Goal: Transaction & Acquisition: Purchase product/service

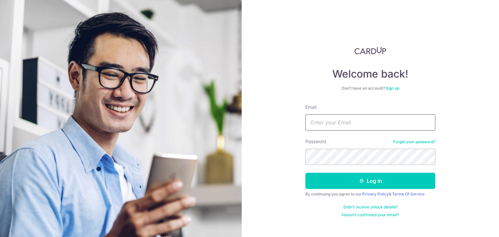
drag, startPoint x: 0, startPoint y: 0, endPoint x: 398, endPoint y: 122, distance: 415.8
click at [398, 122] on input "Email" at bounding box center [371, 122] width 130 height 16
type input "royoncollins@gmail.com"
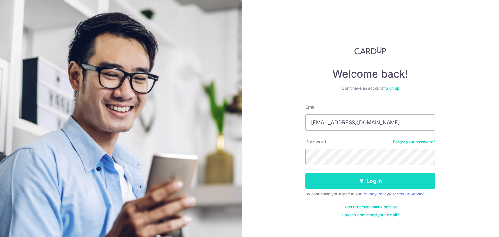
click at [347, 179] on button "Log in" at bounding box center [371, 181] width 130 height 16
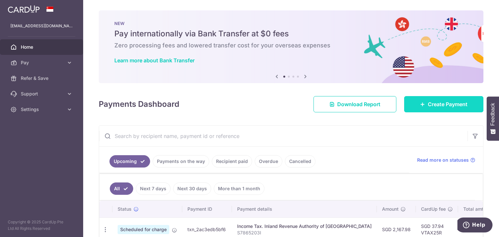
click at [439, 108] on span "Create Payment" at bounding box center [448, 104] width 40 height 8
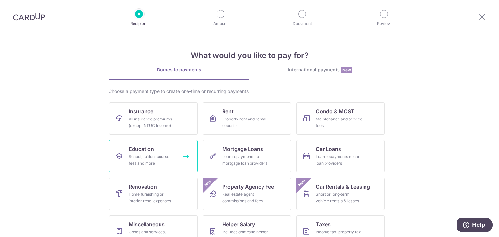
click at [155, 150] on link "Education School, tuition, course fees and more" at bounding box center [153, 156] width 88 height 33
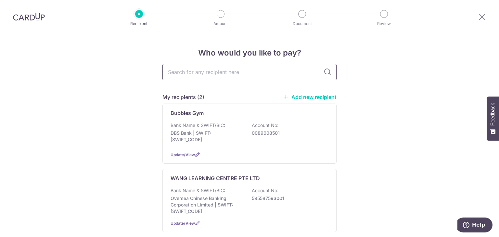
click at [222, 71] on input "text" at bounding box center [250, 72] width 174 height 16
type input "L'attitude"
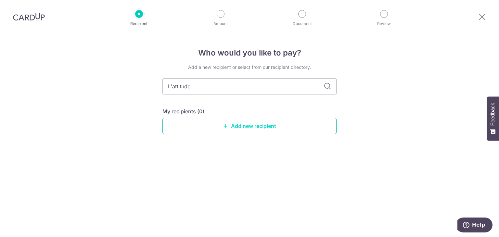
click at [250, 127] on link "Add new recipient" at bounding box center [250, 126] width 174 height 16
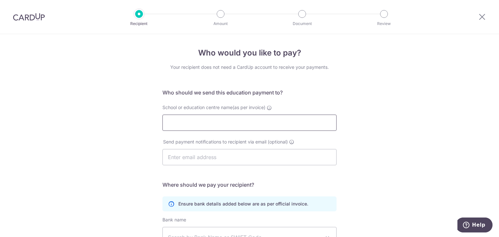
click at [248, 129] on input "School or education centre name(as per invoice)" at bounding box center [250, 123] width 174 height 16
type input "L'attitude"
click at [249, 162] on input "text" at bounding box center [250, 157] width 174 height 16
click at [430, 162] on div "Who would you like to pay? Your recipient does not need a CardUp account to rec…" at bounding box center [249, 188] width 499 height 309
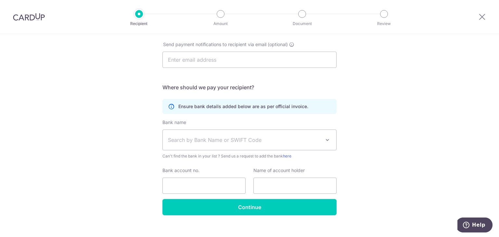
click at [311, 143] on span "Search by Bank Name or SWIFT Code" at bounding box center [244, 140] width 153 height 8
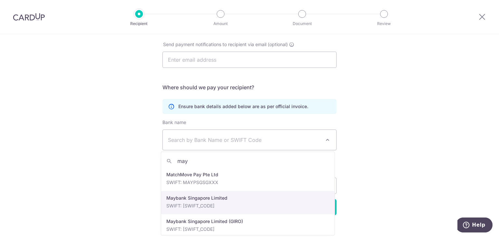
scroll to position [5, 0]
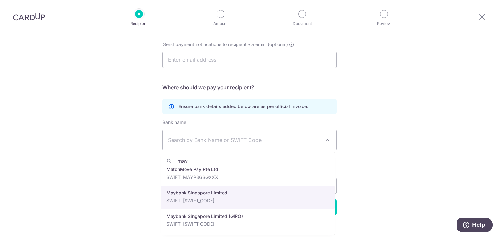
type input "may"
select select "10"
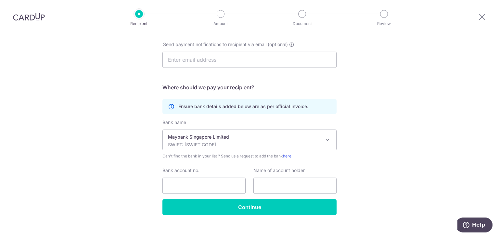
click at [421, 154] on div "Who would you like to pay? Your recipient does not need a CardUp account to rec…" at bounding box center [249, 91] width 499 height 309
click at [213, 187] on input "Bank account no." at bounding box center [204, 186] width 83 height 16
type input "Maybank"
click at [283, 188] on input "text" at bounding box center [295, 186] width 83 height 16
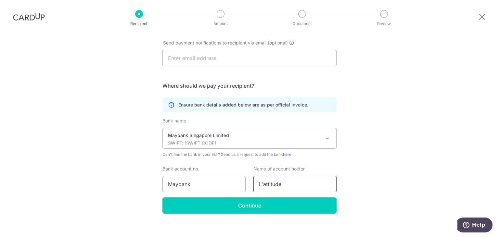
scroll to position [106, 0]
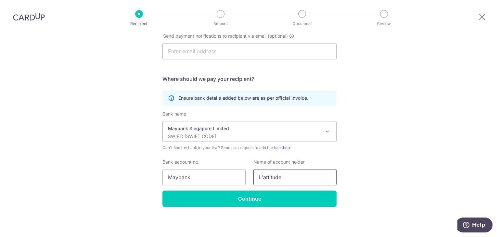
click at [263, 178] on input "L'attitude" at bounding box center [295, 177] width 83 height 16
type input "L'Attitude"
click at [375, 160] on div "Who would you like to pay? Your recipient does not need a CardUp account to rec…" at bounding box center [249, 82] width 499 height 309
drag, startPoint x: 199, startPoint y: 180, endPoint x: 130, endPoint y: 173, distance: 69.5
click at [130, 173] on div "Who would you like to pay? Your recipient does not need a CardUp account to rec…" at bounding box center [249, 82] width 499 height 309
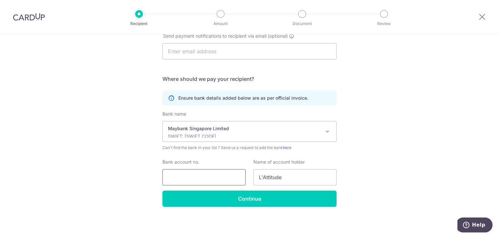
click at [222, 173] on input "Bank account no." at bounding box center [204, 177] width 83 height 16
type input "04061078266"
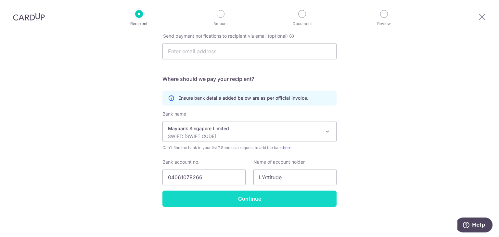
click at [241, 199] on input "Continue" at bounding box center [250, 199] width 174 height 16
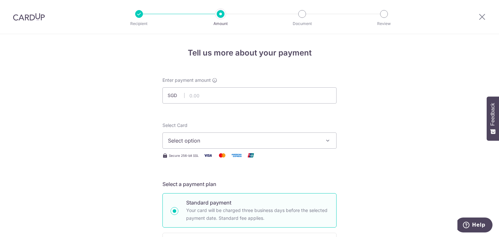
click at [207, 98] on input "text" at bounding box center [250, 95] width 174 height 16
click at [238, 98] on input "text" at bounding box center [250, 95] width 174 height 16
type input "750.00"
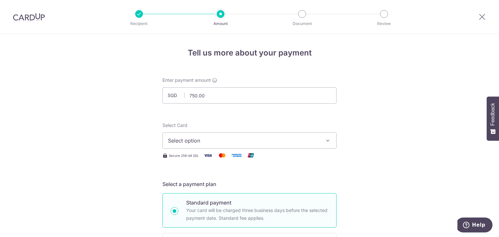
click at [254, 138] on span "Select option" at bounding box center [243, 141] width 151 height 8
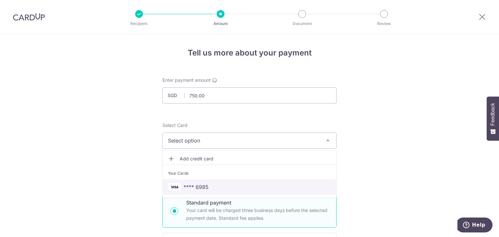
drag, startPoint x: 205, startPoint y: 187, endPoint x: 357, endPoint y: 176, distance: 151.9
click at [205, 187] on span "**** 6985" at bounding box center [196, 187] width 25 height 8
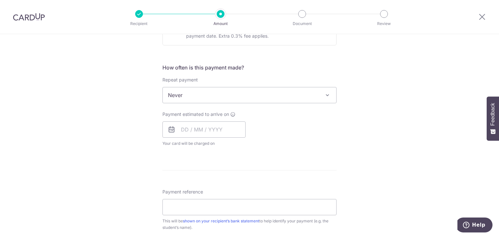
scroll to position [228, 0]
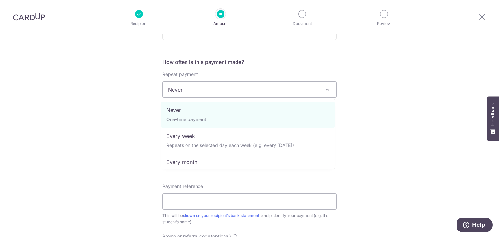
click at [239, 92] on span "Never" at bounding box center [250, 90] width 174 height 16
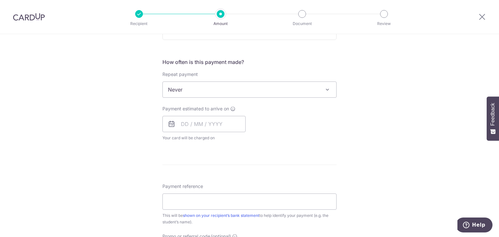
click at [373, 137] on div "Tell us more about your payment Enter payment amount SGD 750.00 750.00 Recipien…" at bounding box center [249, 101] width 499 height 588
click at [197, 125] on input "text" at bounding box center [204, 124] width 83 height 16
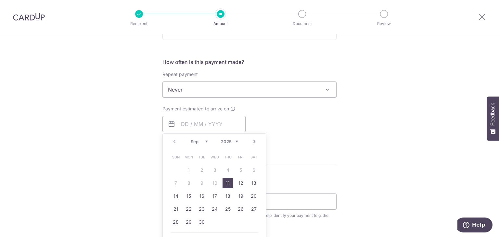
drag, startPoint x: 228, startPoint y: 182, endPoint x: 261, endPoint y: 167, distance: 36.5
click at [228, 182] on link "11" at bounding box center [228, 183] width 10 height 10
type input "[DATE]"
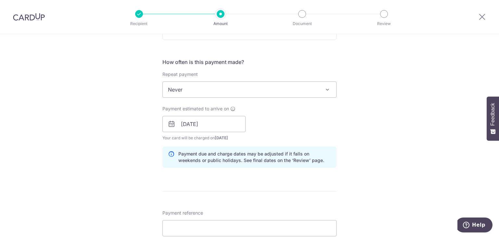
click at [402, 137] on div "Tell us more about your payment Enter payment amount SGD 750.00 750.00 Recipien…" at bounding box center [249, 114] width 499 height 615
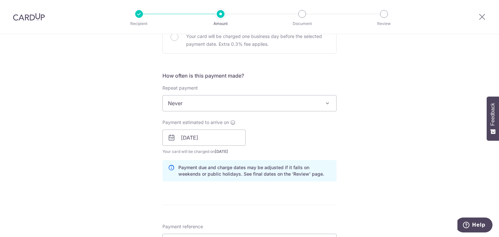
scroll to position [260, 0]
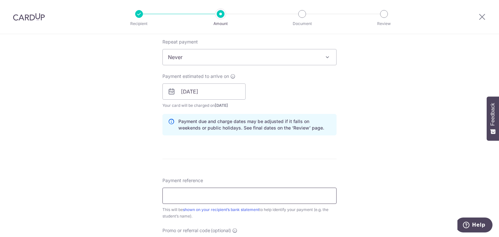
click at [264, 195] on input "Payment reference" at bounding box center [250, 196] width 174 height 16
type input "[PERSON_NAME] 0002096"
click at [362, 184] on div "Tell us more about your payment Enter payment amount SGD 750.00 750.00 Recipien…" at bounding box center [249, 81] width 499 height 615
click at [408, 168] on div "Tell us more about your payment Enter payment amount SGD 750.00 750.00 Recipien…" at bounding box center [249, 81] width 499 height 615
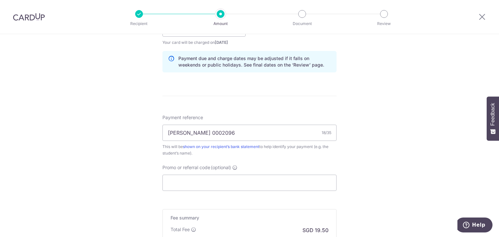
scroll to position [358, 0]
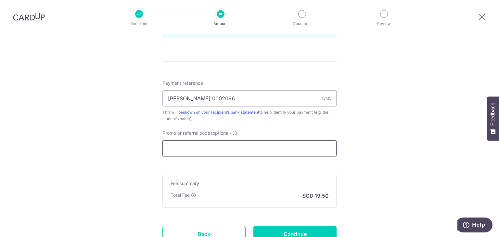
click at [255, 150] on input "Promo or referral code (optional)" at bounding box center [250, 148] width 174 height 16
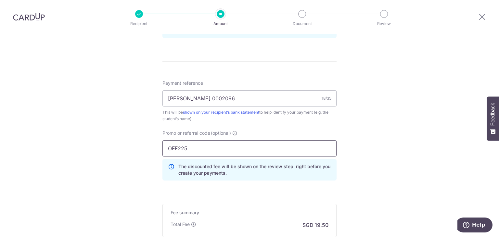
type input "OFF225"
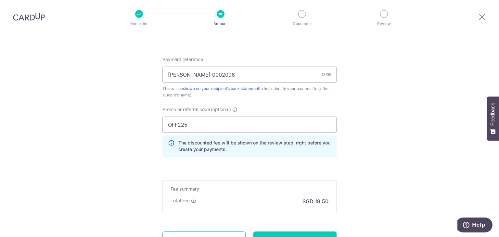
scroll to position [440, 0]
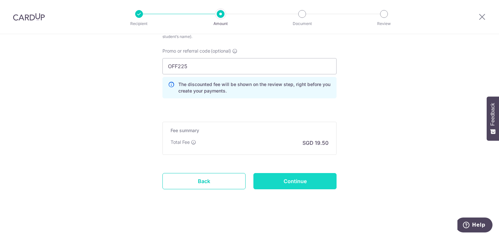
click at [301, 181] on input "Continue" at bounding box center [295, 181] width 83 height 16
type input "Create Schedule"
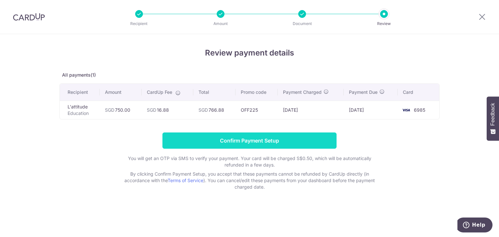
click at [230, 143] on input "Confirm Payment Setup" at bounding box center [250, 141] width 174 height 16
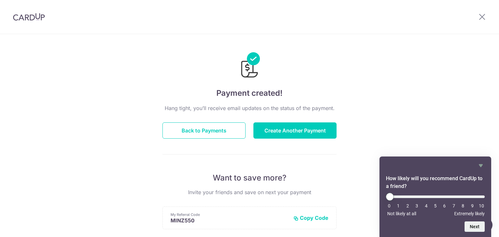
click at [441, 114] on div "Payment created! Hang tight, you’ll receive email updates on the status of the …" at bounding box center [249, 207] width 499 height 347
click at [230, 128] on button "Back to Payments" at bounding box center [204, 131] width 83 height 16
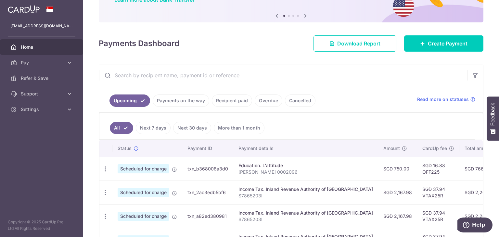
scroll to position [65, 0]
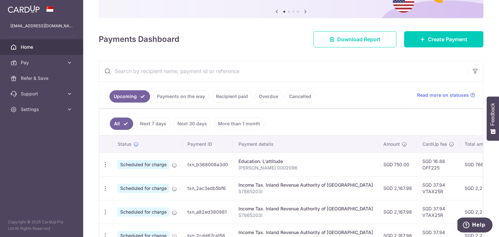
click at [131, 164] on span "Scheduled for charge" at bounding box center [144, 164] width 52 height 9
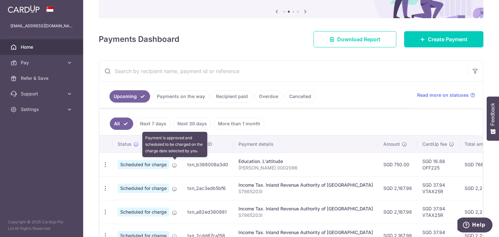
click at [174, 163] on icon at bounding box center [174, 165] width 5 height 5
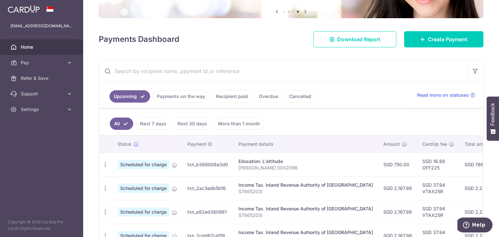
click at [270, 168] on p "[PERSON_NAME] 0002096" at bounding box center [306, 168] width 135 height 7
click at [312, 168] on p "[PERSON_NAME] 0002096" at bounding box center [306, 168] width 135 height 7
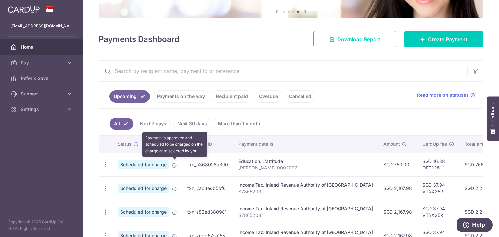
click at [176, 164] on icon at bounding box center [174, 165] width 5 height 5
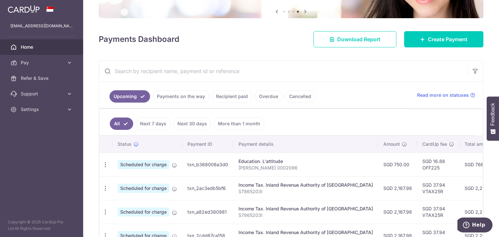
click at [176, 95] on link "Payments on the way" at bounding box center [181, 96] width 57 height 12
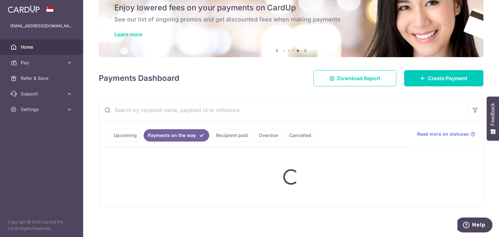
scroll to position [11, 0]
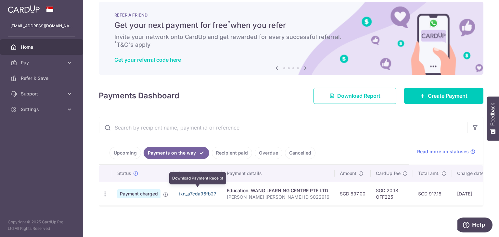
click at [194, 191] on link "txn_a7cda96fb27" at bounding box center [198, 194] width 38 height 6
click at [123, 149] on link "Upcoming" at bounding box center [126, 153] width 32 height 12
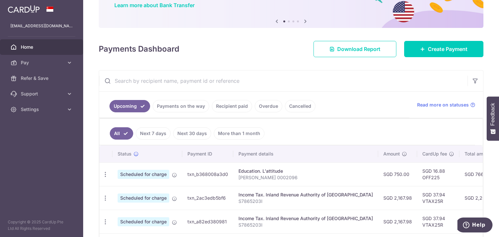
scroll to position [0, 0]
